Goal: Information Seeking & Learning: Find specific fact

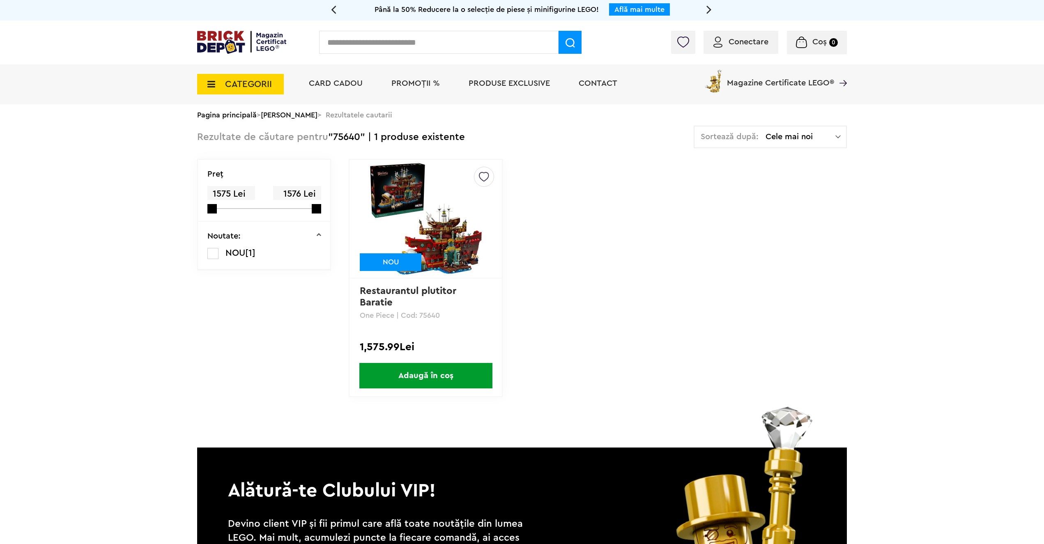
click at [152, 315] on div "Cadou VIP 40770 la achiziții LEGO Harry Potter de minim 445 lei! (1-30.9.2025) …" at bounding box center [522, 213] width 1044 height 427
click at [383, 43] on input "text" at bounding box center [438, 42] width 239 height 23
type input "*********"
